Goal: Task Accomplishment & Management: Manage account settings

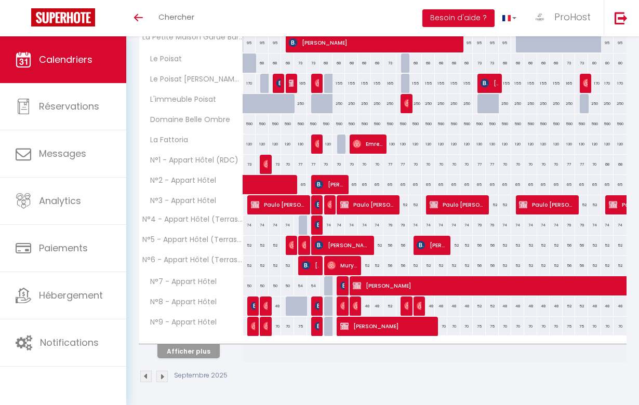
scroll to position [281, 0]
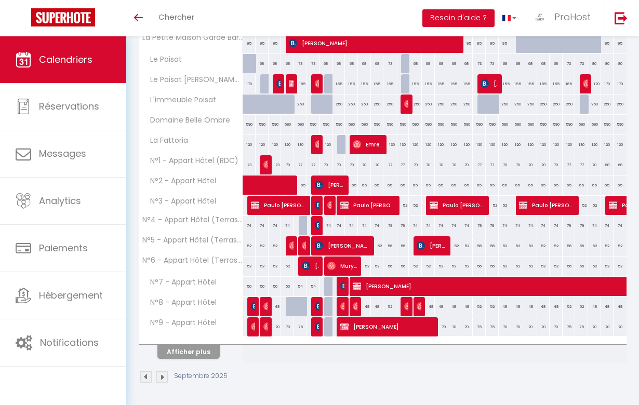
click at [186, 354] on button "Afficher plus" at bounding box center [188, 352] width 62 height 14
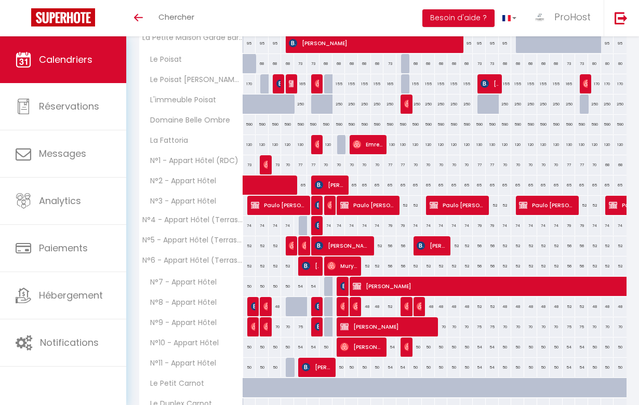
click at [317, 301] on span "[PERSON_NAME]" at bounding box center [317, 306] width 4 height 20
select select "OK"
select select "KO"
select select "0"
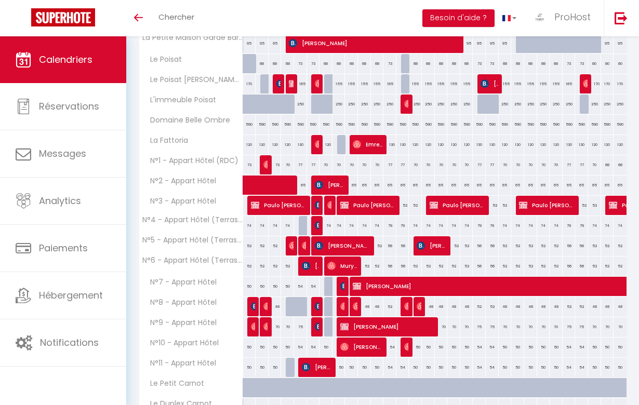
select select "1"
select select
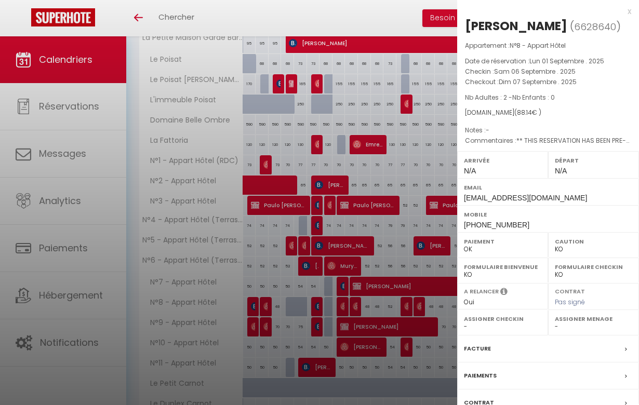
select select "42804"
click at [313, 267] on div at bounding box center [319, 202] width 639 height 405
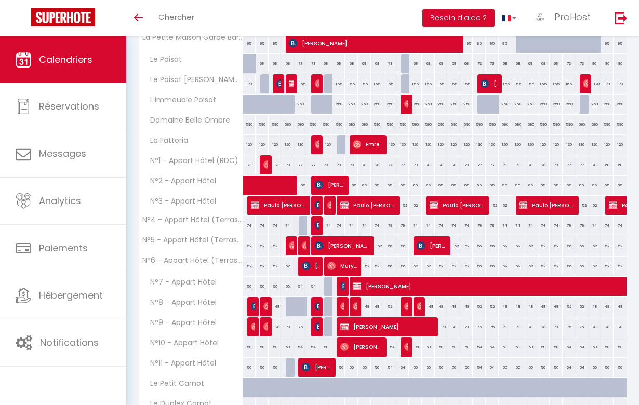
click at [315, 327] on img at bounding box center [319, 326] width 8 height 8
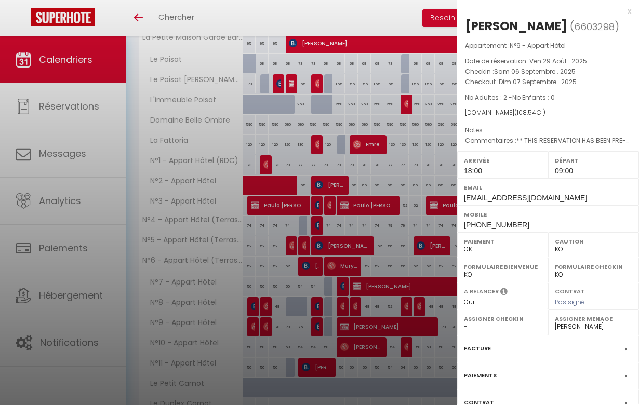
click at [305, 295] on div at bounding box center [319, 202] width 639 height 405
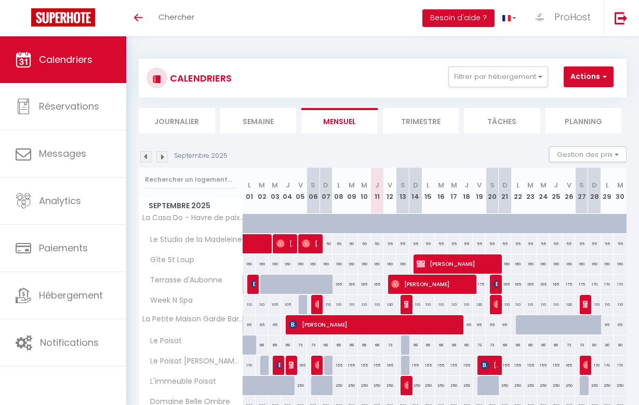
scroll to position [0, 0]
click at [149, 156] on img at bounding box center [145, 156] width 11 height 11
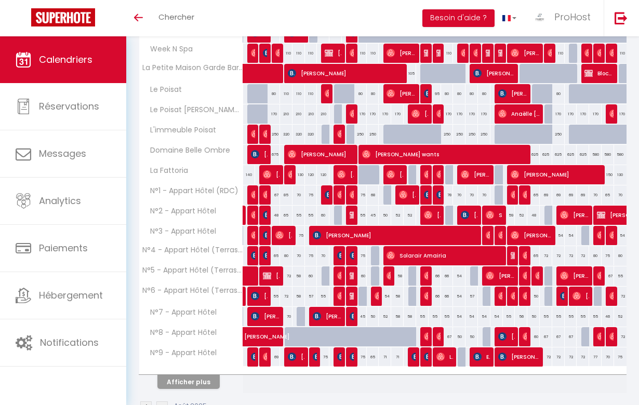
scroll to position [252, 0]
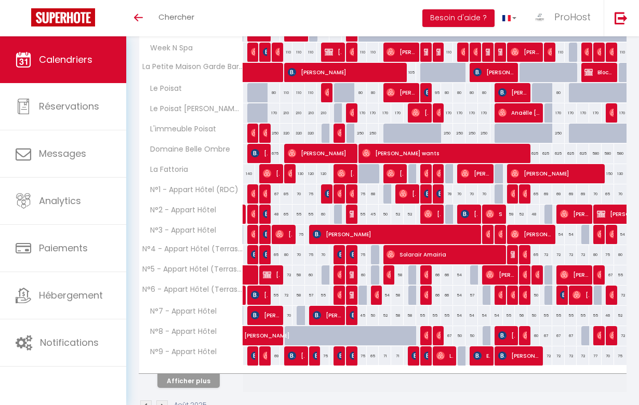
click at [195, 386] on button "Afficher plus" at bounding box center [188, 381] width 62 height 14
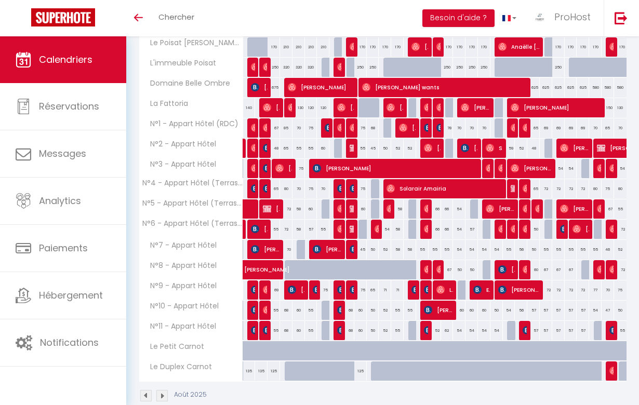
scroll to position [319, 0]
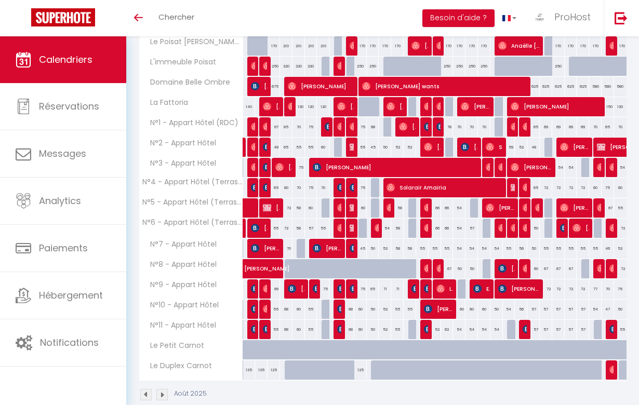
click at [337, 330] on img at bounding box center [341, 329] width 8 height 8
select select "49265"
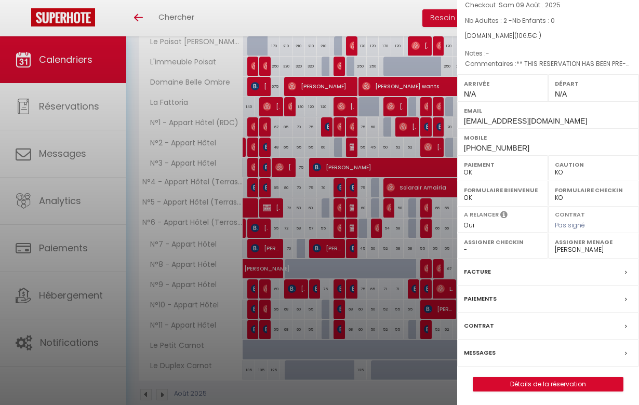
scroll to position [76, 0]
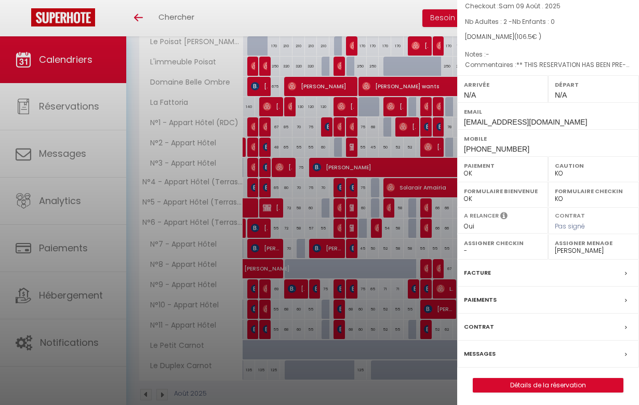
click at [551, 383] on link "Détails de la réservation" at bounding box center [548, 386] width 150 height 14
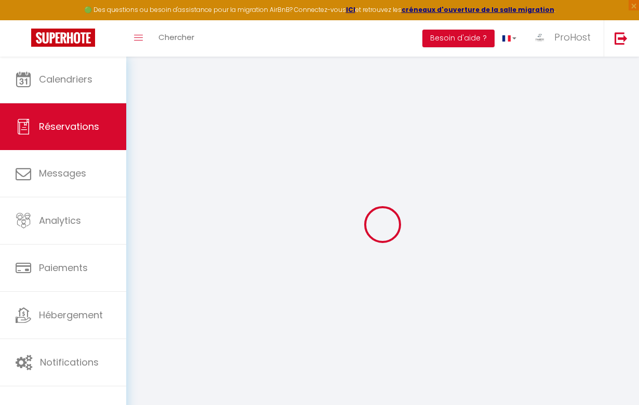
select select "cleaning"
select select "taxes"
select select
checkbox input "false"
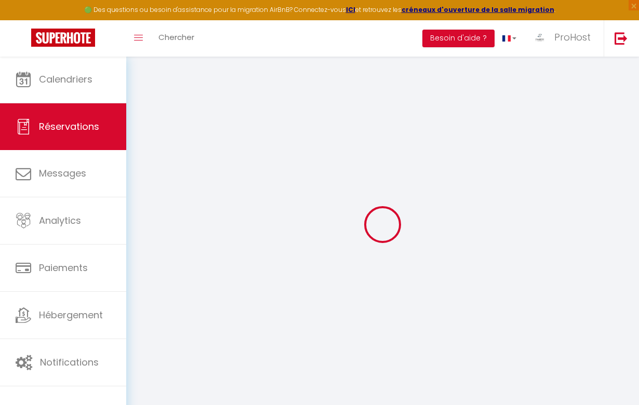
select select
checkbox input "false"
type textarea "** THIS RESERVATION HAS BEEN PRE-PAID ** BOOKING NOTE : Payment charge is EUR 1…"
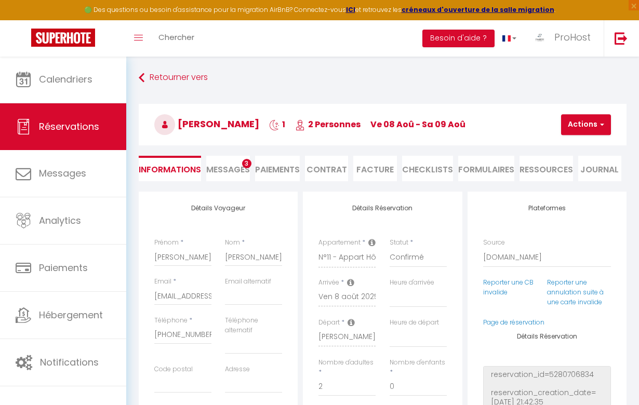
type input "30"
type input "1.5"
select select
checkbox input "false"
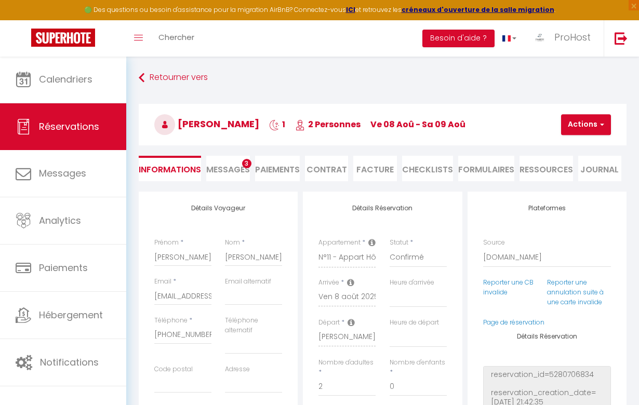
select select
click at [384, 171] on li "Facture" at bounding box center [374, 168] width 43 height 25
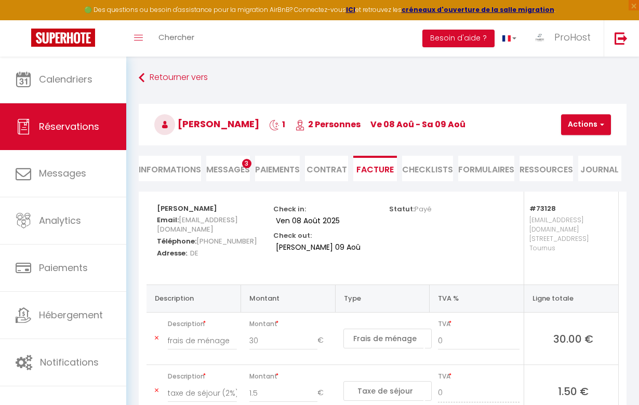
click at [584, 128] on button "Actions" at bounding box center [586, 124] width 50 height 21
click at [588, 164] on link "Aperçu et éditer" at bounding box center [597, 161] width 87 height 14
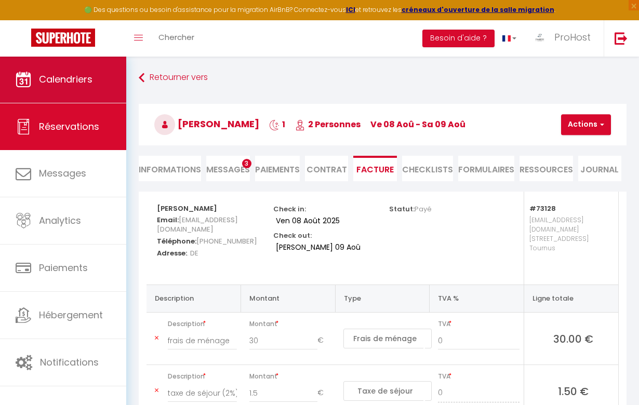
click at [59, 85] on span "Calendriers" at bounding box center [65, 79] width 53 height 13
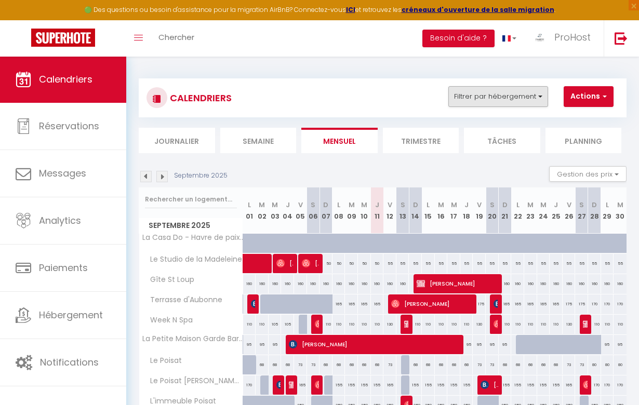
click at [509, 89] on button "Filtrer par hébergement" at bounding box center [498, 96] width 100 height 21
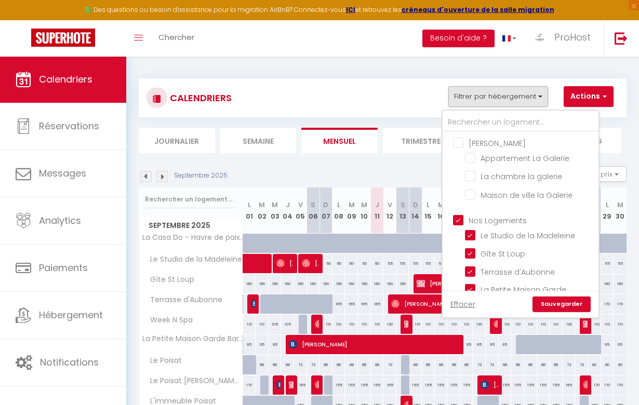
click at [455, 222] on input "Nos Logements" at bounding box center [531, 219] width 156 height 10
checkbox input "false"
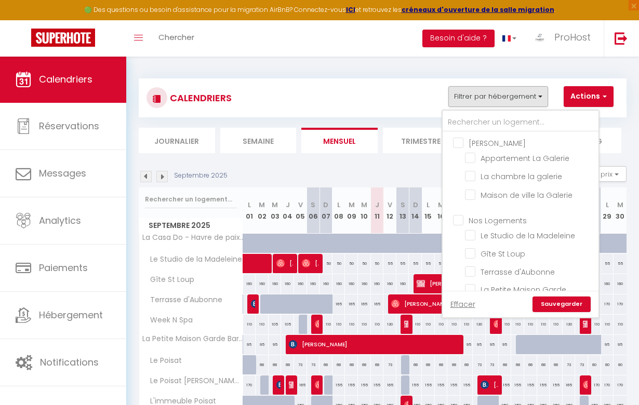
checkbox input "false"
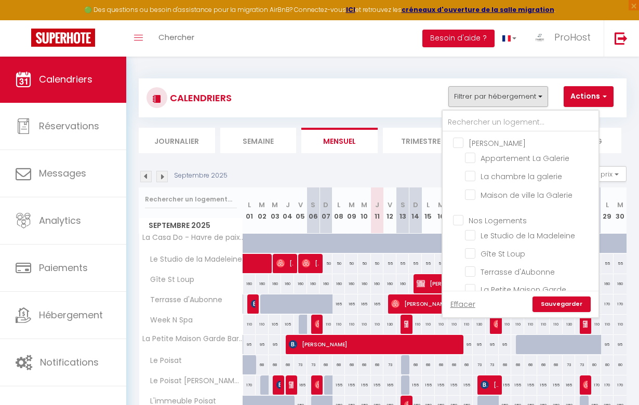
checkbox input "false"
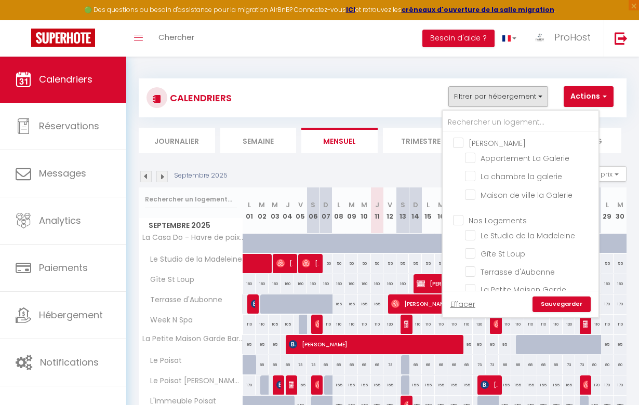
checkbox input "false"
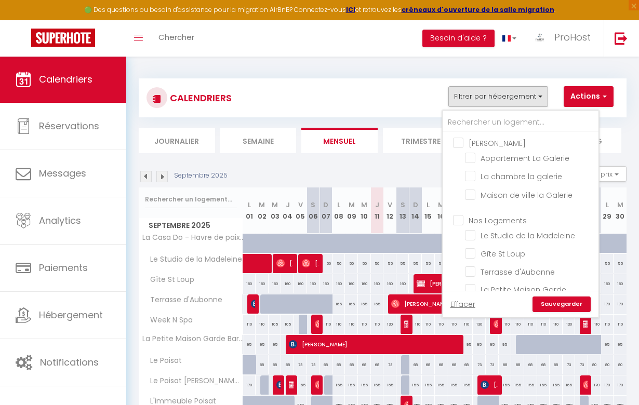
checkbox input "false"
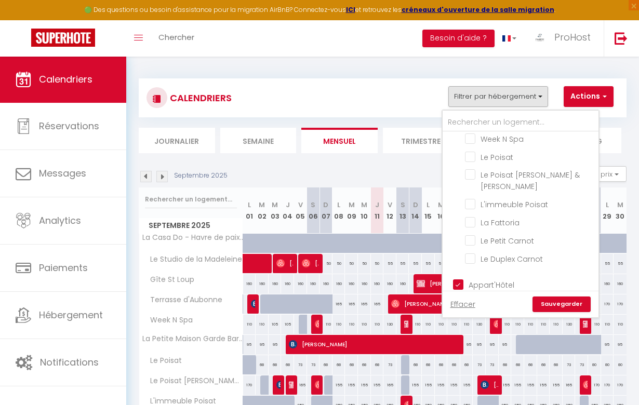
scroll to position [274, 0]
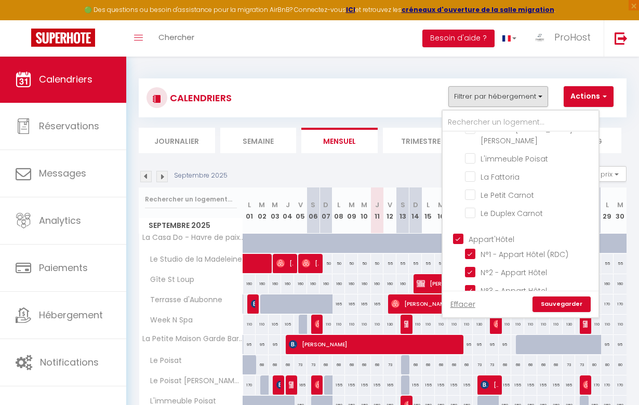
click at [455, 233] on input "Appart'Hôtel" at bounding box center [531, 238] width 156 height 10
checkbox input "false"
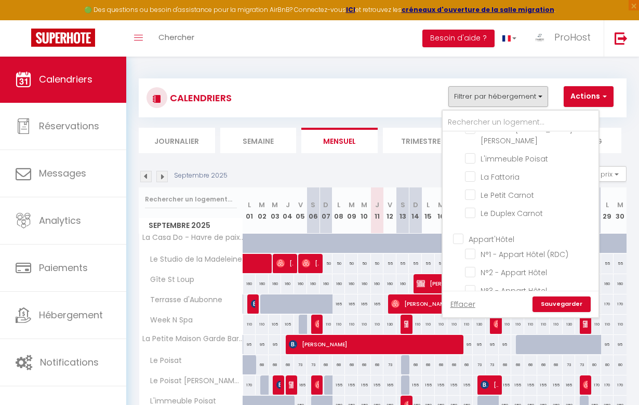
checkbox input "false"
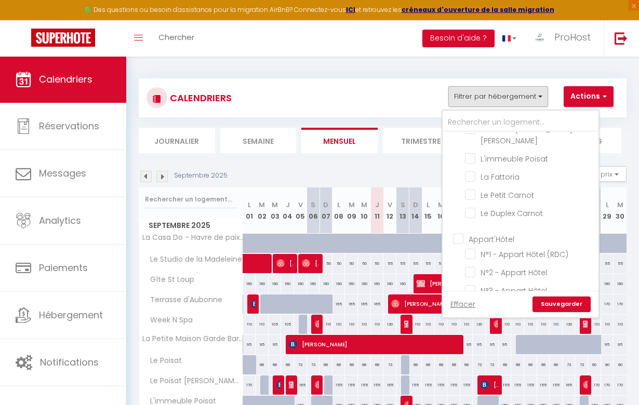
checkbox input "false"
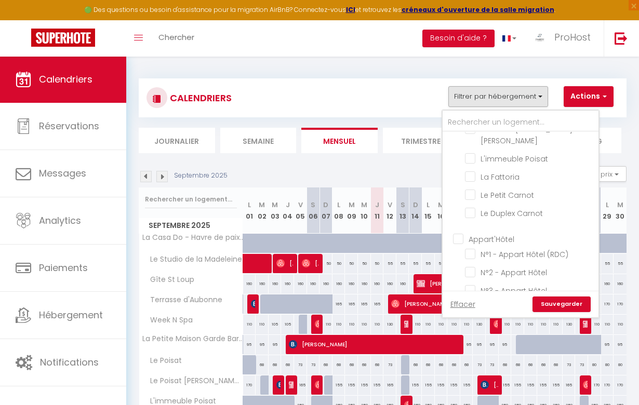
checkbox input "false"
click at [471, 171] on input "La Fattoria" at bounding box center [530, 176] width 130 height 10
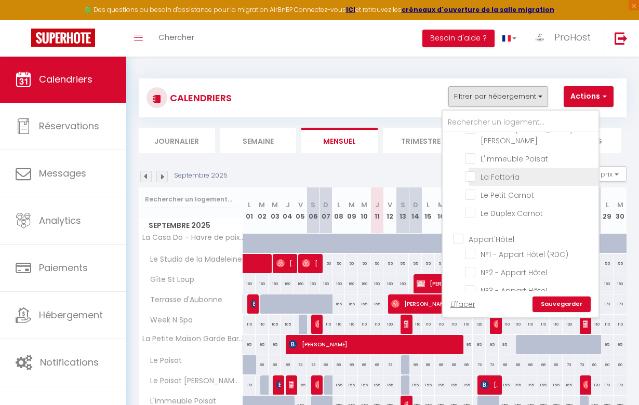
checkbox input "true"
click at [550, 303] on link "Sauvegarder" at bounding box center [561, 304] width 58 height 16
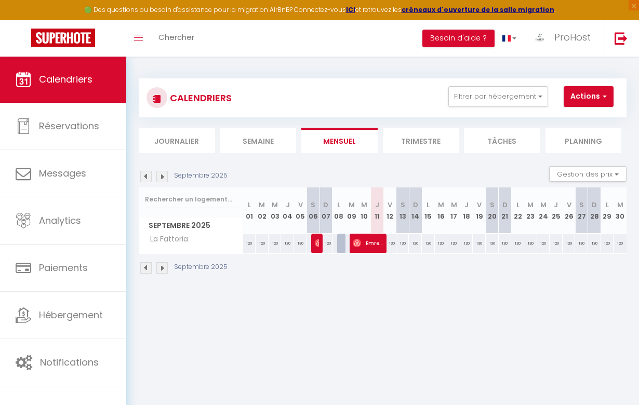
click at [389, 242] on div "130" at bounding box center [389, 243] width 13 height 19
type input "130"
select select "1"
type input "Ven 12 Septembre 2025"
type input "[PERSON_NAME] 13 Septembre 2025"
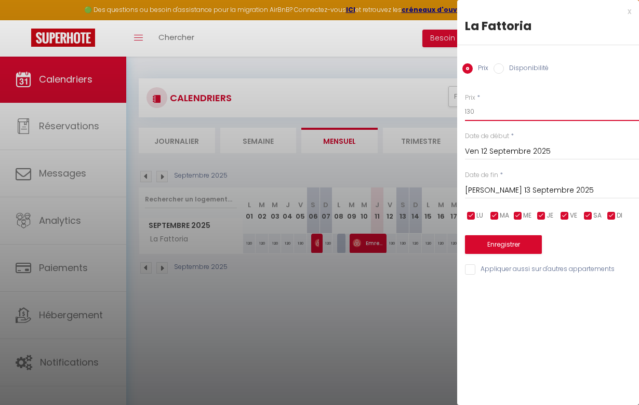
click at [504, 112] on input "130" at bounding box center [552, 111] width 174 height 19
click at [500, 67] on input "Disponibilité" at bounding box center [498, 68] width 10 height 10
radio input "true"
radio input "false"
select select "0"
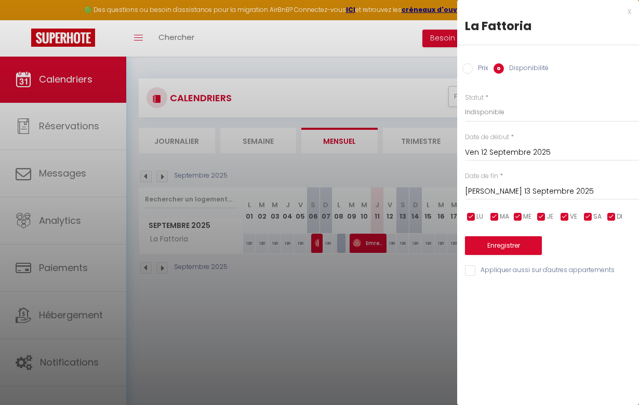
click at [518, 243] on button "Enregistrer" at bounding box center [503, 245] width 77 height 19
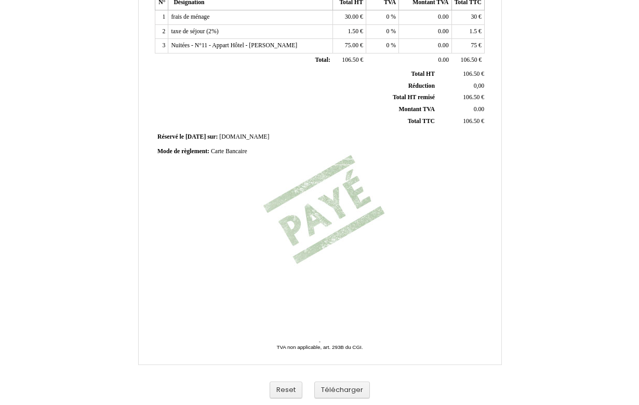
scroll to position [222, 0]
click at [345, 386] on button "Télécharger" at bounding box center [342, 390] width 56 height 17
